Goal: Communication & Community: Answer question/provide support

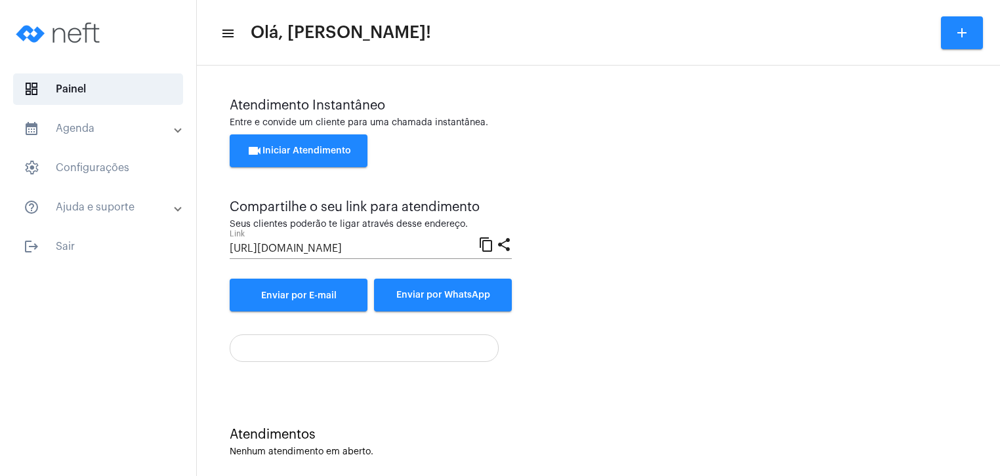
click at [302, 161] on button "videocam Iniciar Atendimento" at bounding box center [299, 150] width 138 height 33
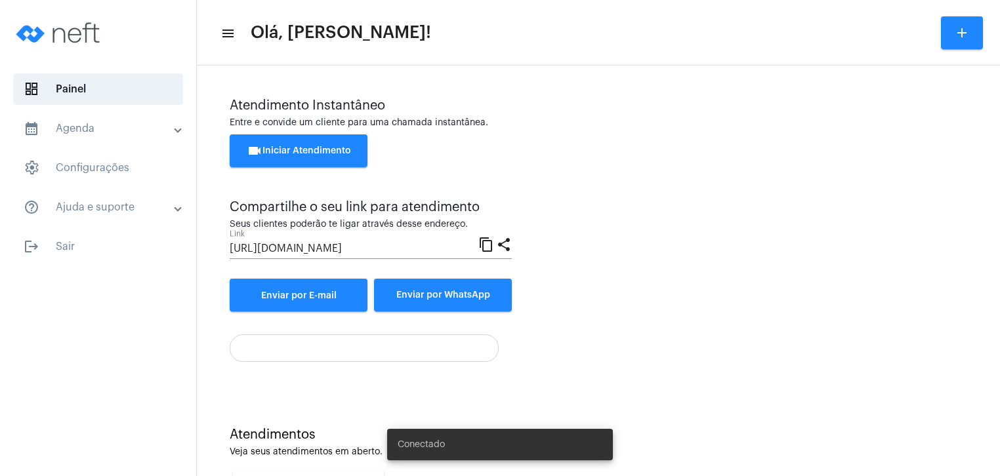
scroll to position [183, 0]
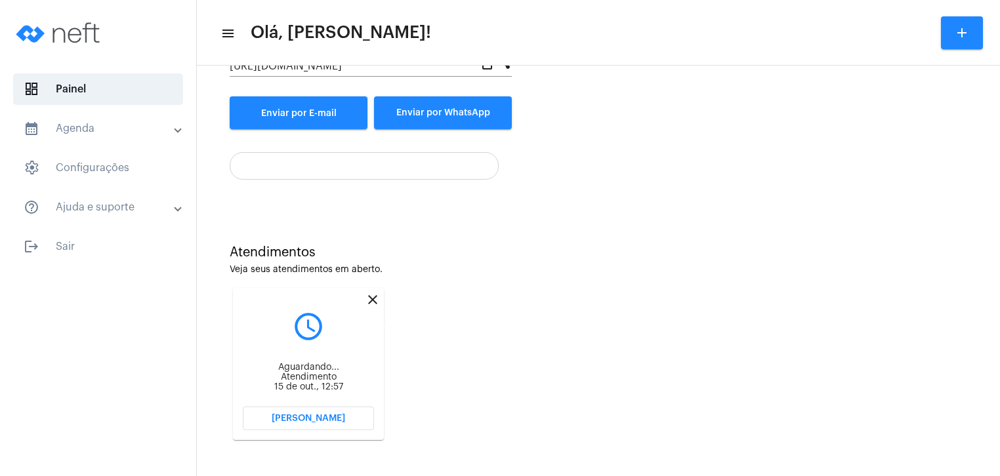
click at [371, 300] on mat-icon "close" at bounding box center [373, 300] width 16 height 16
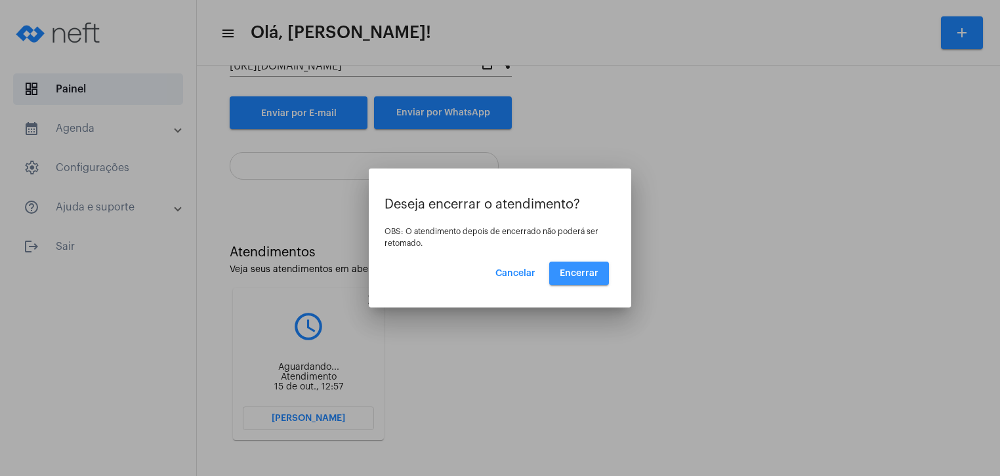
click at [580, 272] on span "Encerrar" at bounding box center [579, 273] width 39 height 9
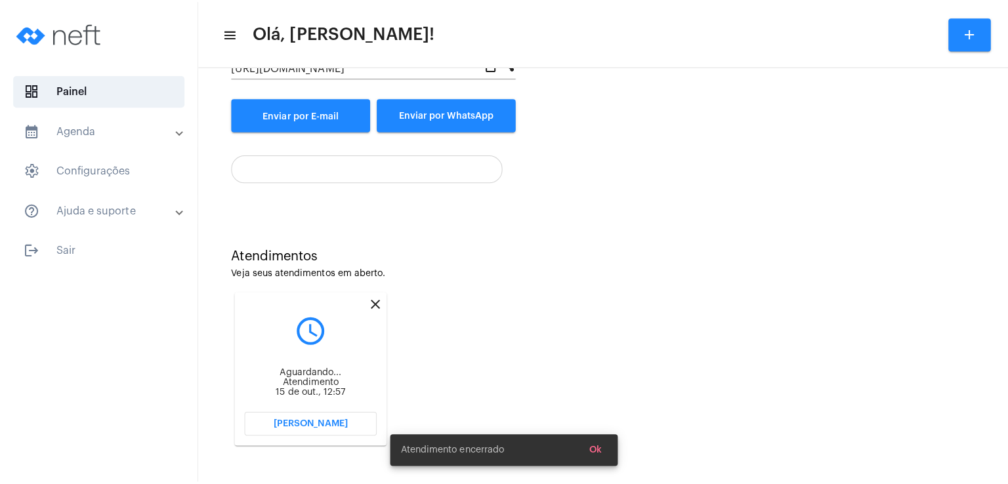
scroll to position [14, 0]
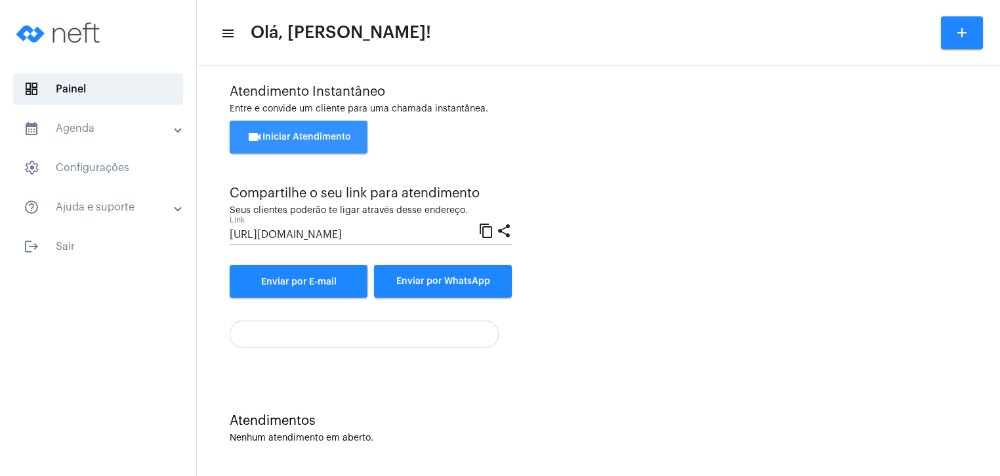
click at [346, 134] on span "videocam Iniciar Atendimento" at bounding box center [299, 137] width 104 height 9
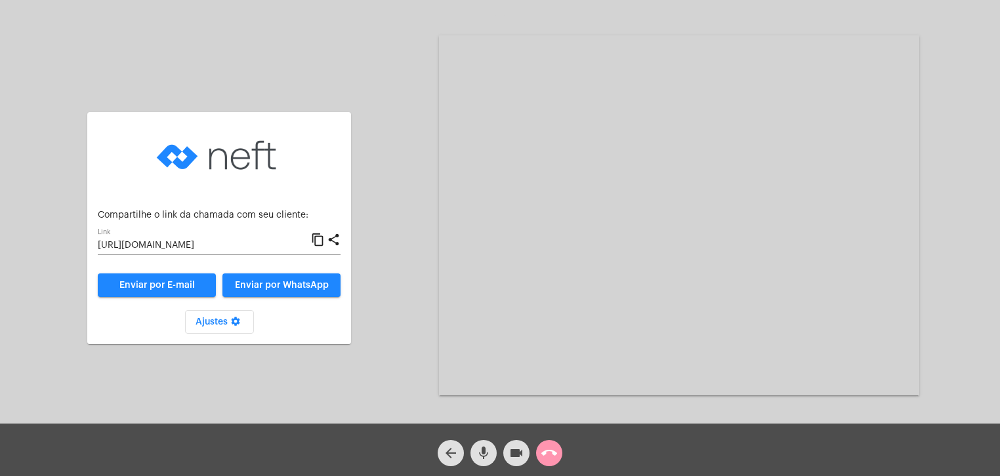
click at [297, 281] on span "Enviar por WhatsApp" at bounding box center [282, 285] width 94 height 9
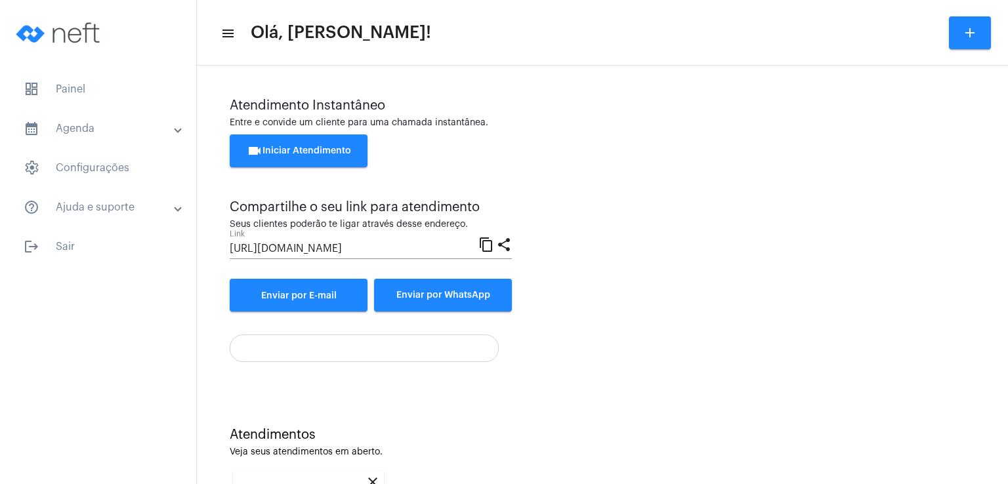
scroll to position [175, 0]
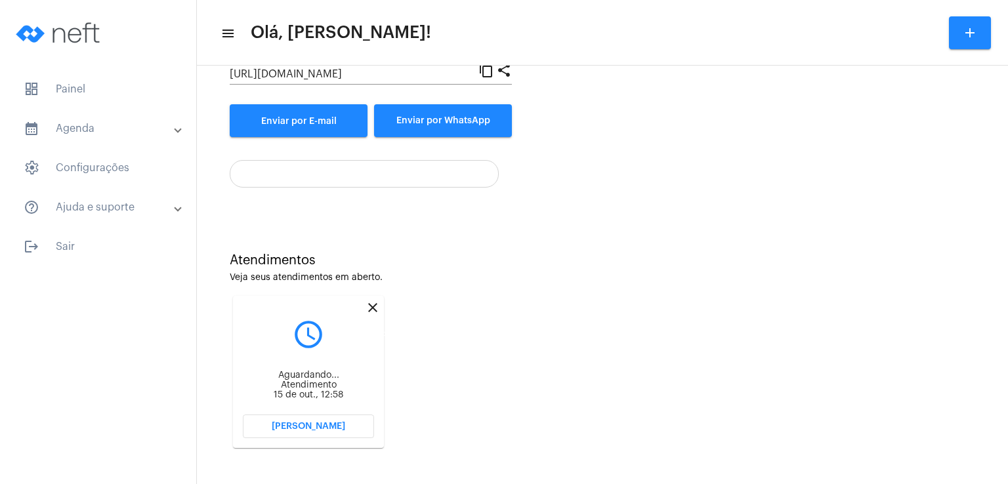
click at [373, 308] on mat-icon "close" at bounding box center [373, 308] width 16 height 16
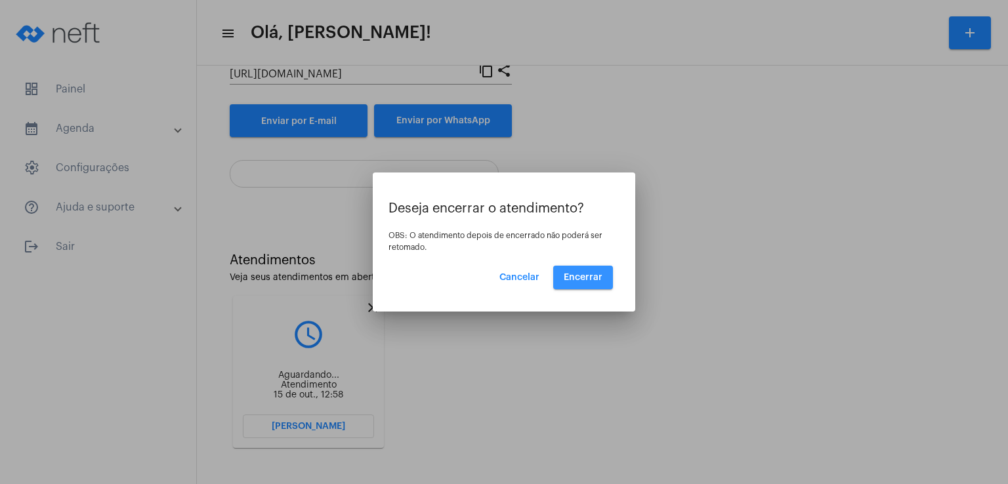
click at [599, 275] on span "Encerrar" at bounding box center [583, 277] width 39 height 9
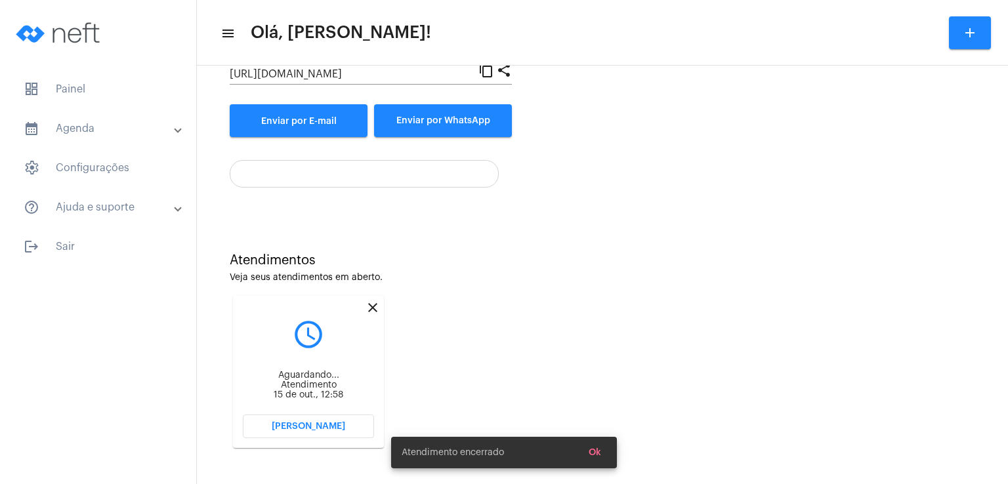
scroll to position [6, 0]
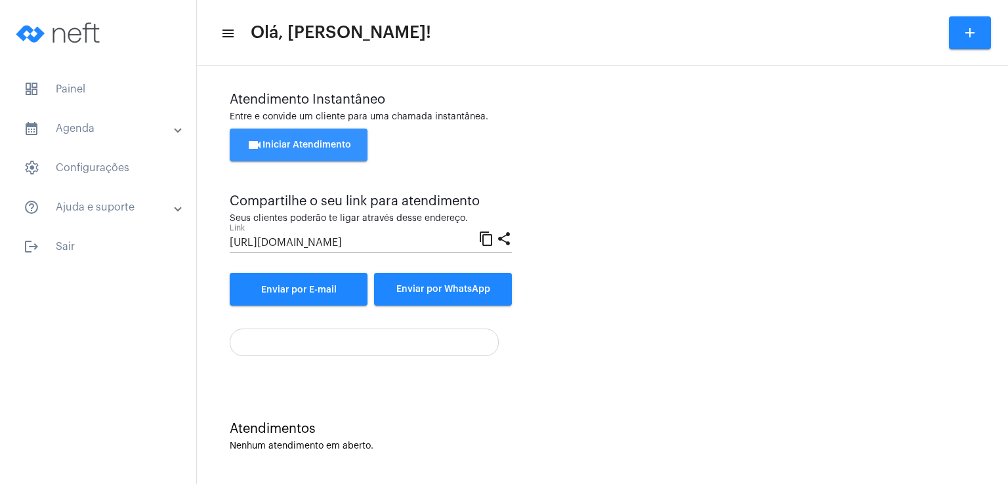
click at [319, 142] on span "videocam Iniciar Atendimento" at bounding box center [299, 144] width 104 height 9
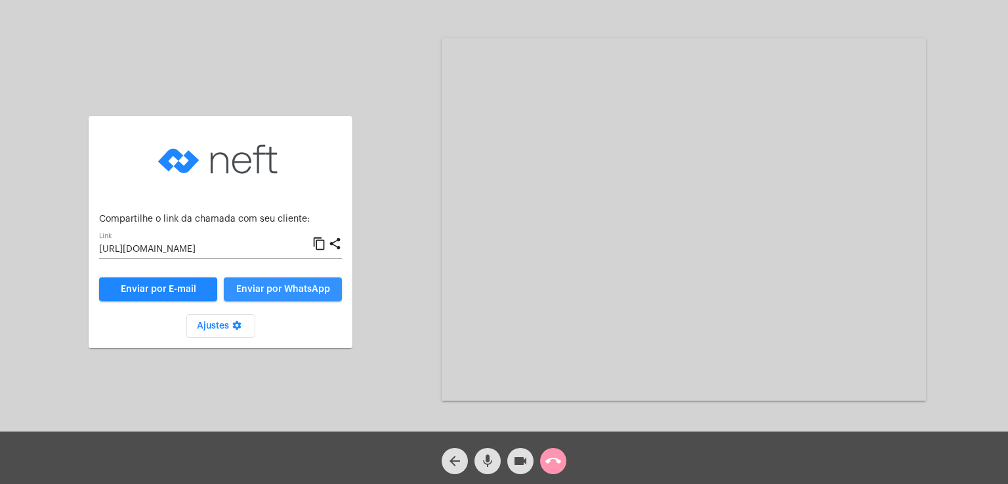
click at [306, 285] on span "Enviar por WhatsApp" at bounding box center [283, 289] width 94 height 9
